Goal: Information Seeking & Learning: Learn about a topic

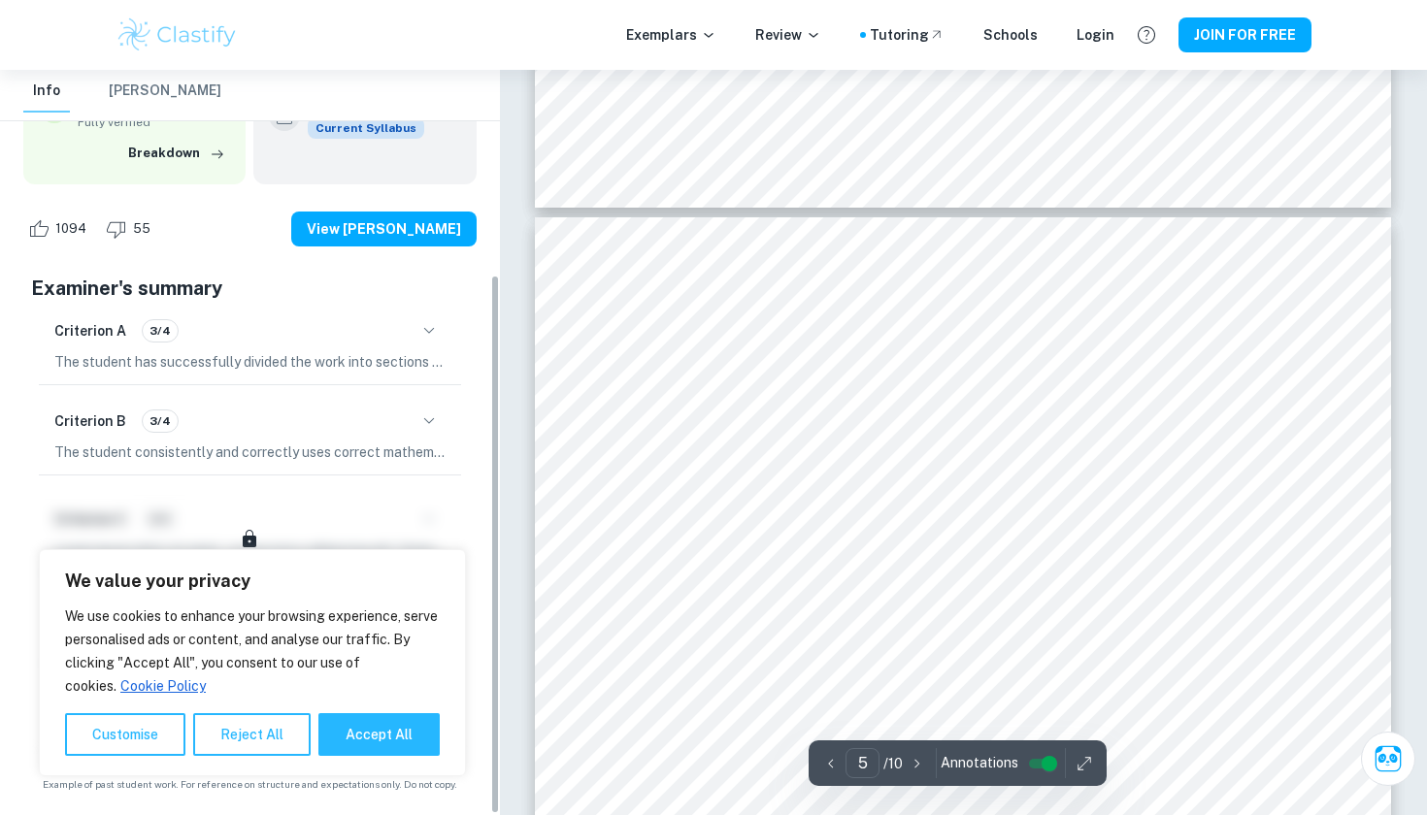
scroll to position [283, 0]
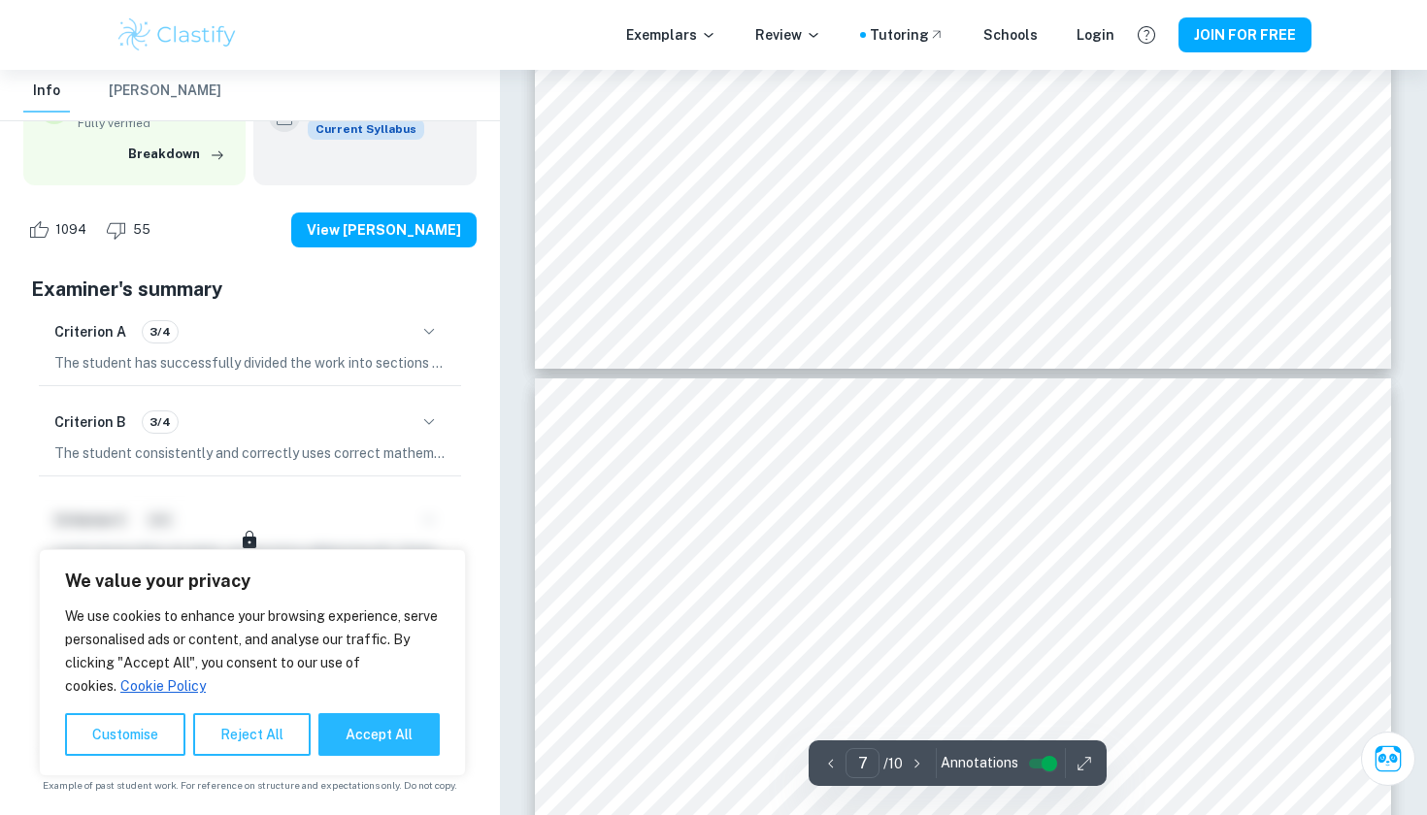
type input "8"
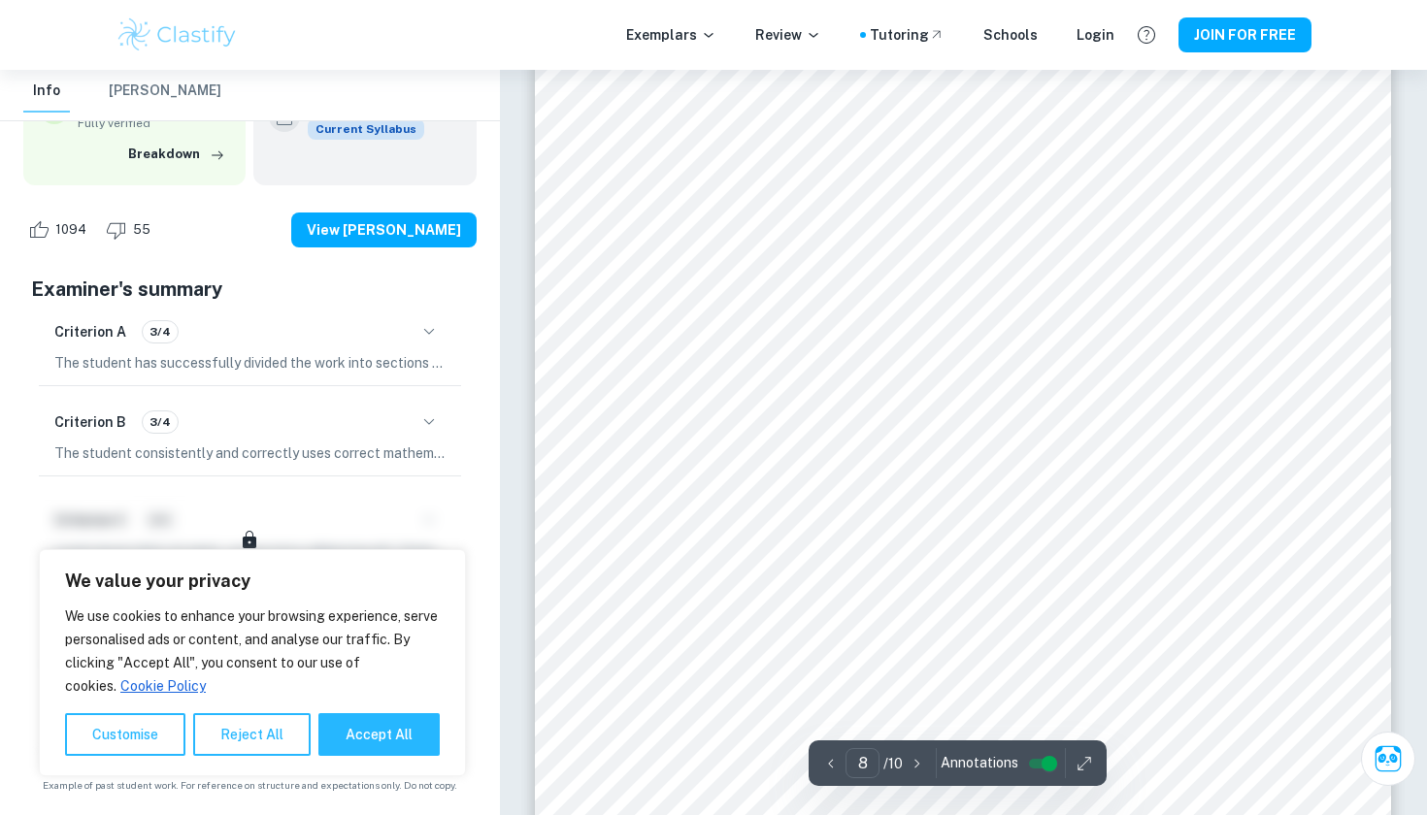
scroll to position [8881, 0]
